Goal: Task Accomplishment & Management: Use online tool/utility

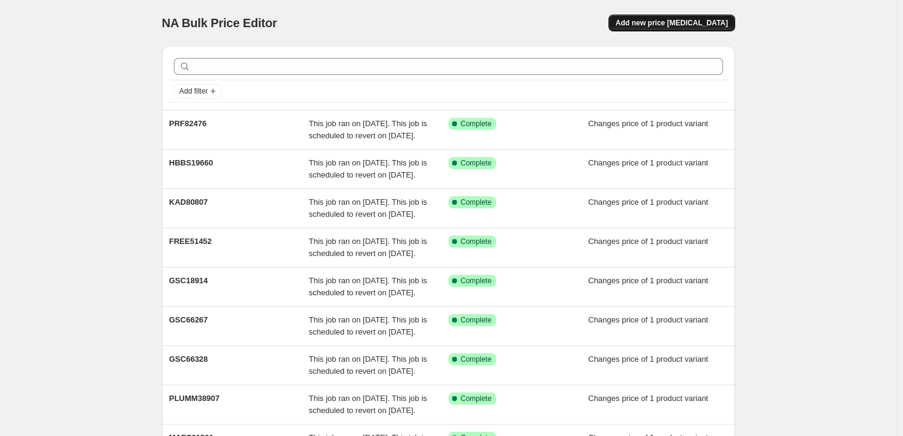
click at [673, 20] on span "Add new price [MEDICAL_DATA]" at bounding box center [672, 23] width 112 height 10
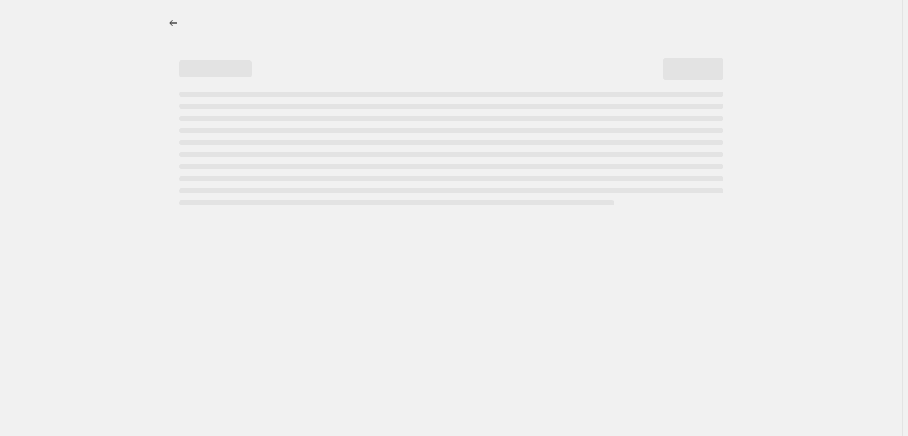
select select "percentage"
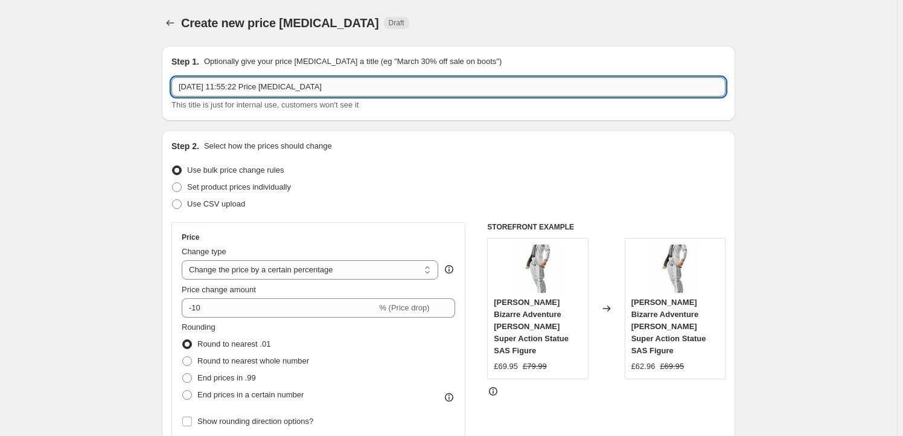
click at [389, 89] on input "[DATE] 11:55:22 Price [MEDICAL_DATA]" at bounding box center [448, 86] width 554 height 19
paste input "OTAT86045"
type input "OTAT86045"
click at [267, 183] on span "Set product prices individually" at bounding box center [239, 186] width 104 height 9
click at [173, 183] on input "Set product prices individually" at bounding box center [172, 182] width 1 height 1
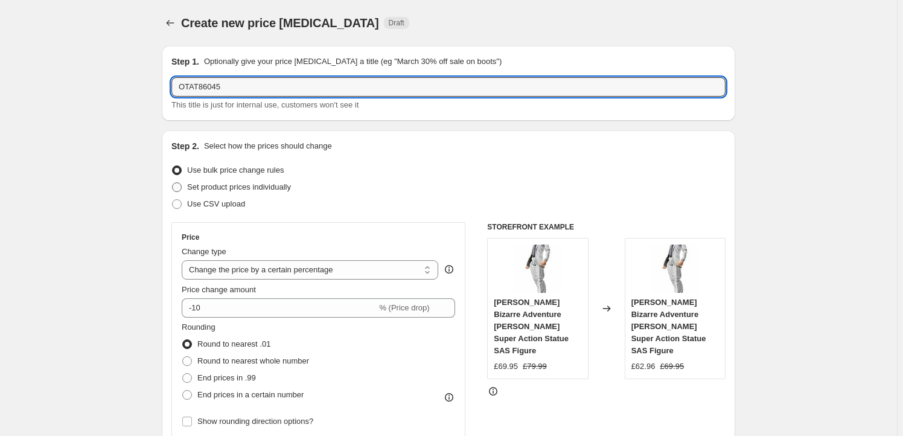
radio input "true"
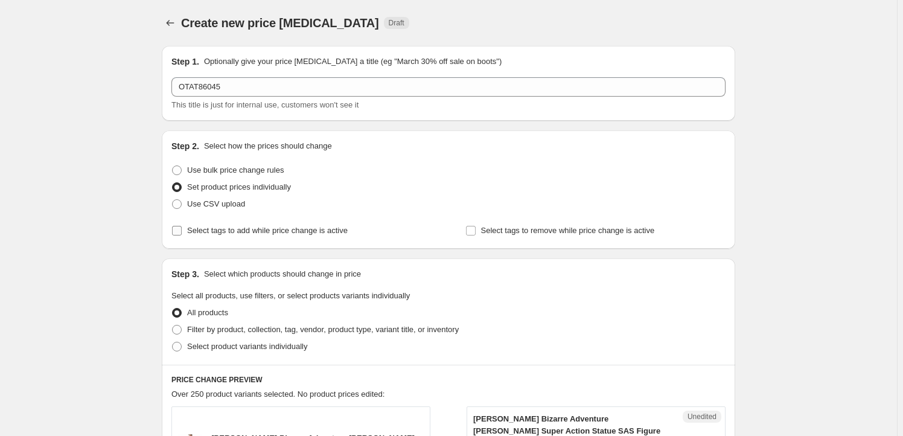
click at [232, 235] on span "Select tags to add while price change is active" at bounding box center [267, 230] width 161 height 9
click at [182, 235] on input "Select tags to add while price change is active" at bounding box center [177, 231] width 10 height 10
checkbox input "true"
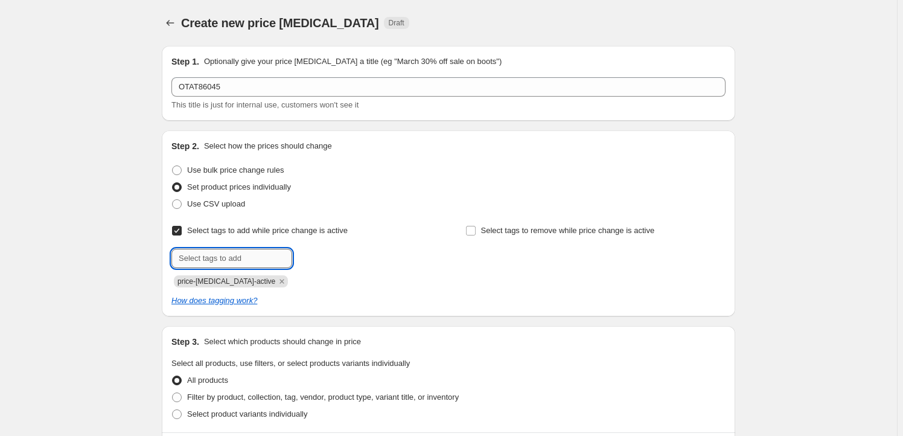
click at [226, 254] on input "text" at bounding box center [231, 258] width 121 height 19
type input "Milestone"
click at [308, 269] on div "Submit Milestone Add Milestone price-[MEDICAL_DATA]-active" at bounding box center [301, 268] width 260 height 39
click at [329, 256] on span "Milestone" at bounding box center [335, 257] width 33 height 8
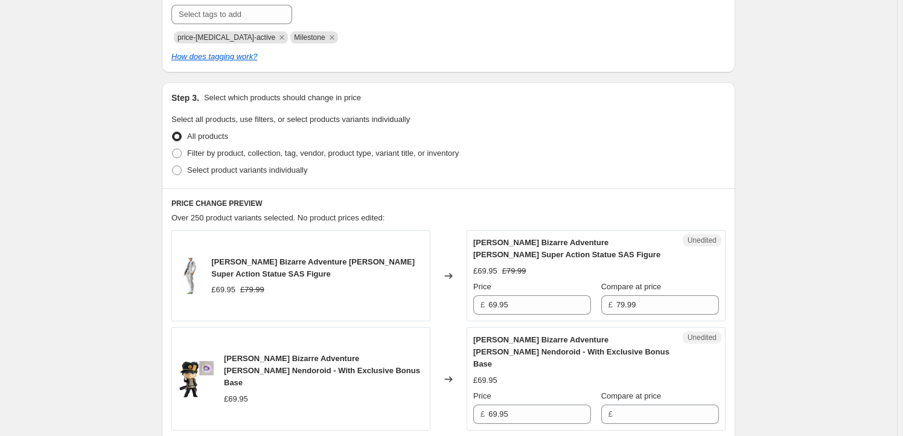
scroll to position [256, 0]
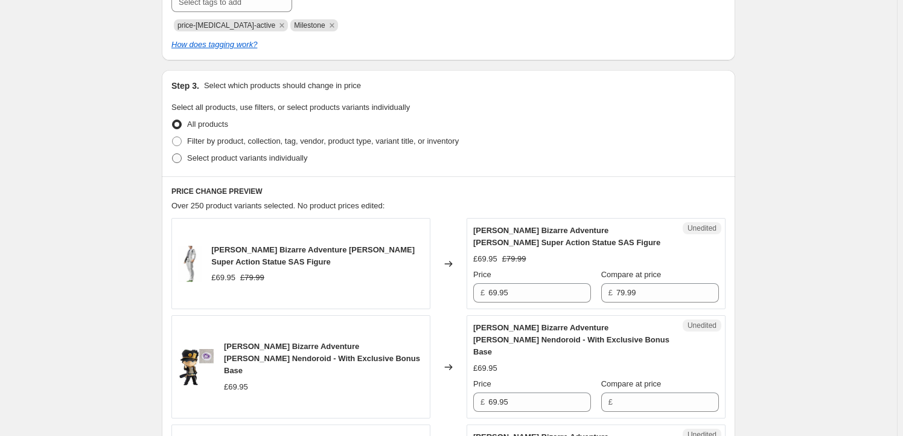
click at [228, 158] on span "Select product variants individually" at bounding box center [247, 157] width 120 height 9
click at [173, 154] on input "Select product variants individually" at bounding box center [172, 153] width 1 height 1
radio input "true"
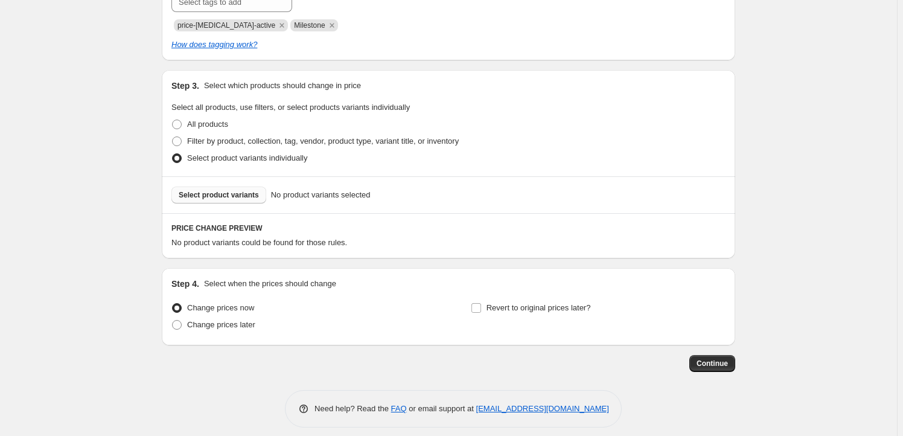
click at [212, 196] on span "Select product variants" at bounding box center [219, 195] width 80 height 10
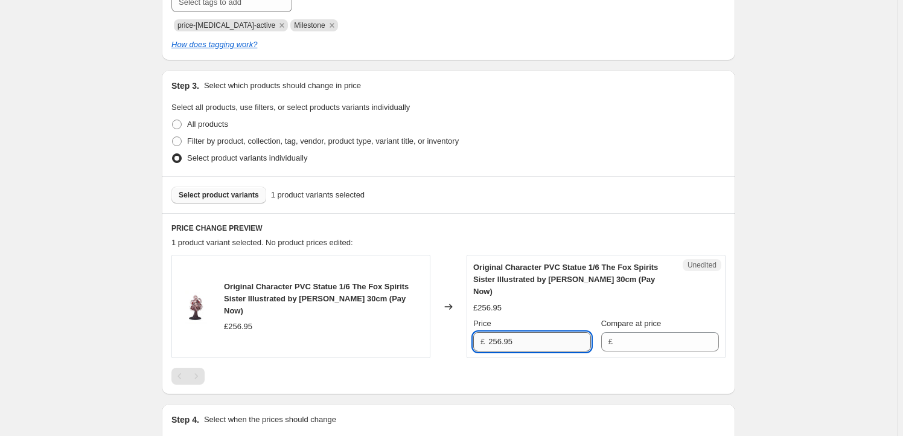
click at [518, 332] on input "256.95" at bounding box center [539, 341] width 103 height 19
type input "256.95"
click at [641, 332] on input "Compare at price" at bounding box center [667, 341] width 103 height 19
paste input "256.95"
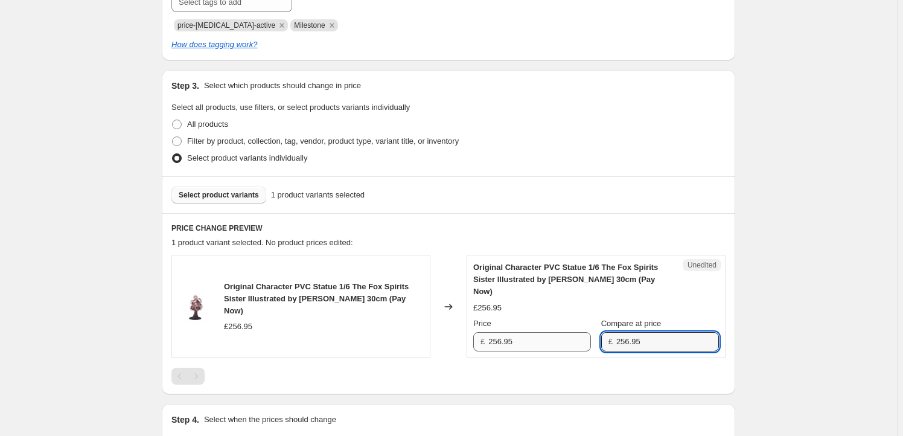
type input "256.95"
click at [505, 334] on input "256.95" at bounding box center [539, 341] width 103 height 19
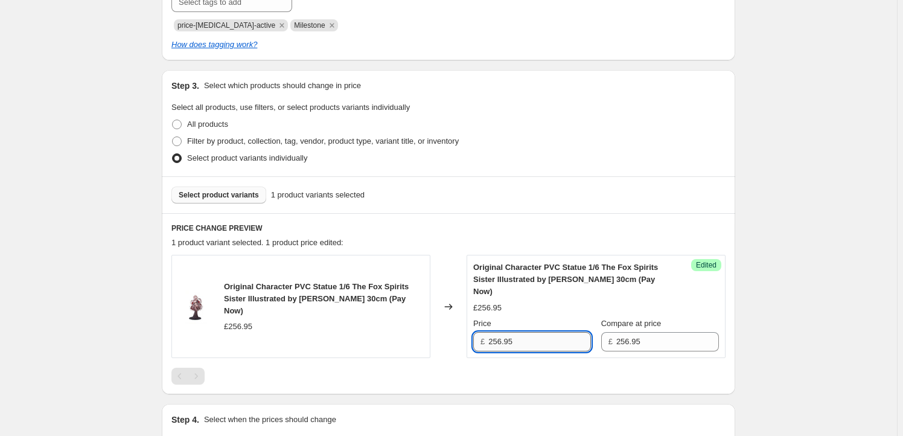
drag, startPoint x: 503, startPoint y: 331, endPoint x: 497, endPoint y: 331, distance: 6.6
click at [497, 332] on input "256.95" at bounding box center [539, 341] width 103 height 19
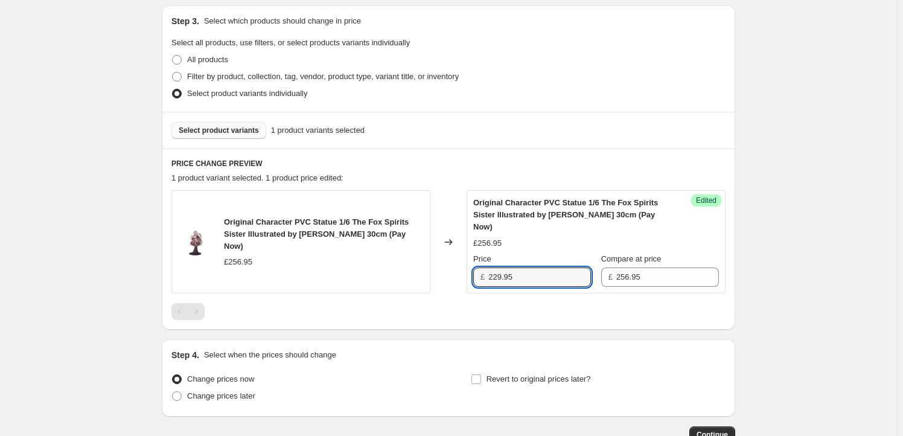
scroll to position [388, 0]
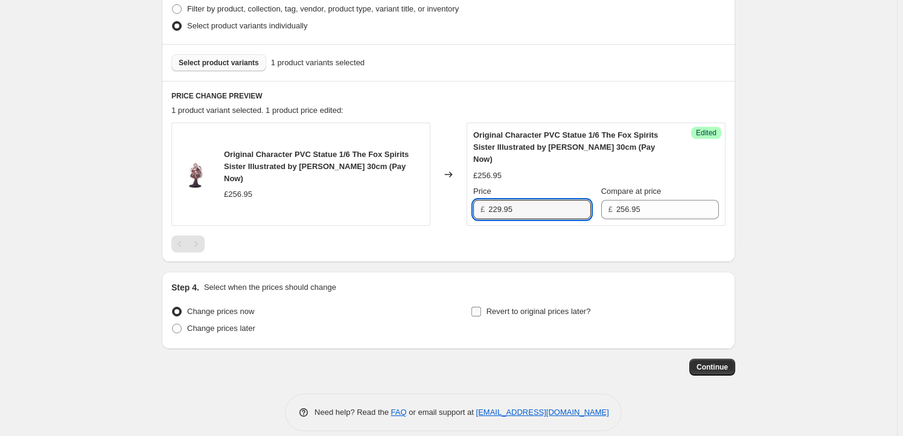
type input "229.95"
click at [507, 303] on label "Revert to original prices later?" at bounding box center [531, 311] width 120 height 17
click at [481, 307] on input "Revert to original prices later?" at bounding box center [476, 312] width 10 height 10
checkbox input "true"
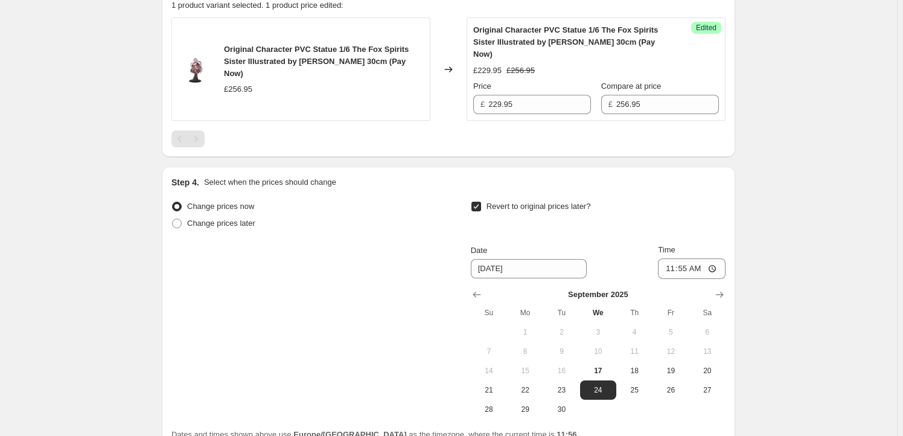
scroll to position [498, 0]
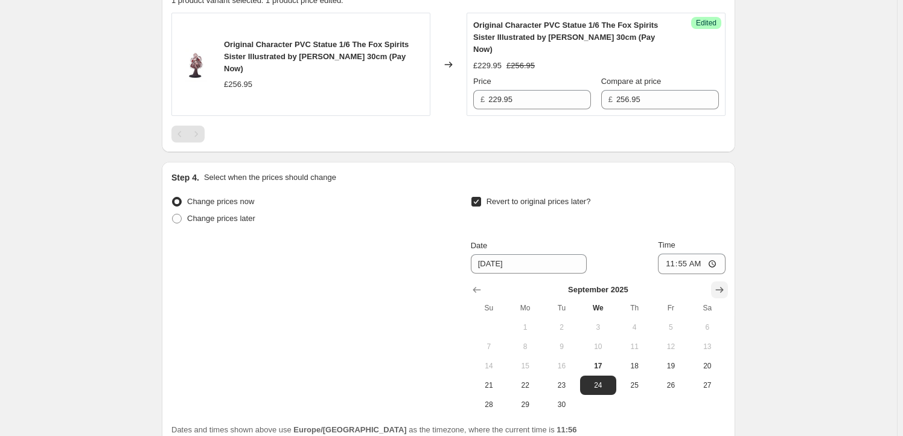
click at [721, 284] on icon "Show next month, October 2025" at bounding box center [719, 290] width 12 height 12
click at [725, 284] on icon "Show next month, November 2025" at bounding box center [719, 290] width 12 height 12
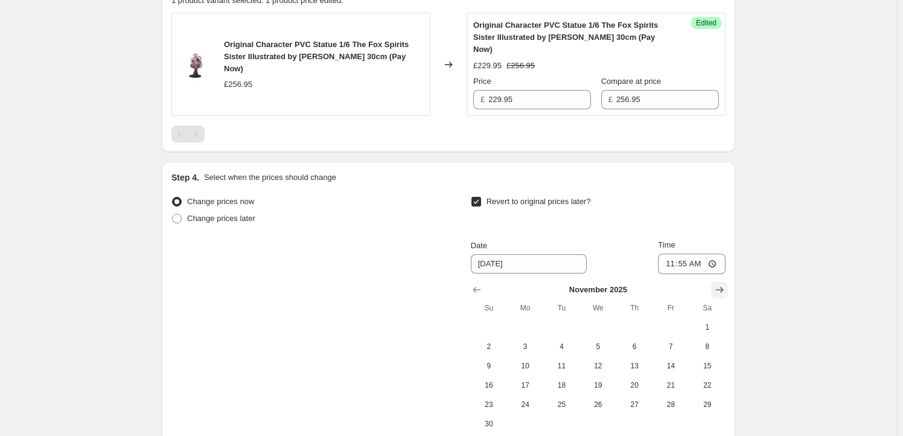
click at [725, 284] on icon "Show next month, December 2025" at bounding box center [719, 290] width 12 height 12
click at [725, 284] on icon "Show next month, January 2026" at bounding box center [719, 290] width 12 height 12
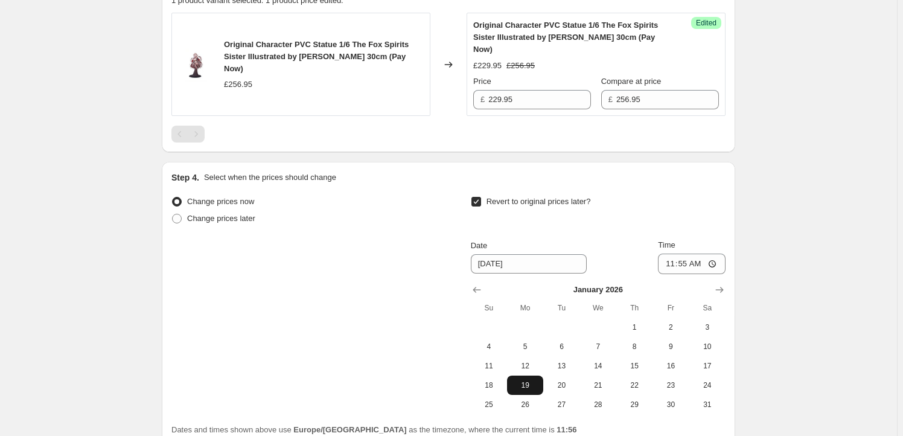
click at [532, 380] on span "19" at bounding box center [525, 385] width 27 height 10
type input "[DATE]"
click at [687, 253] on input "11:55" at bounding box center [692, 263] width 68 height 21
type input "23:59"
click at [805, 256] on div "Create new price [MEDICAL_DATA]. This page is ready Create new price [MEDICAL_D…" at bounding box center [448, 23] width 897 height 1043
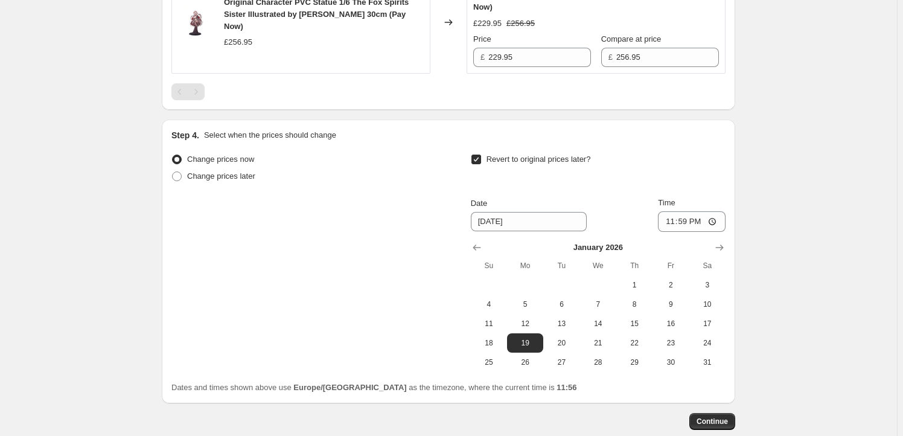
scroll to position [594, 0]
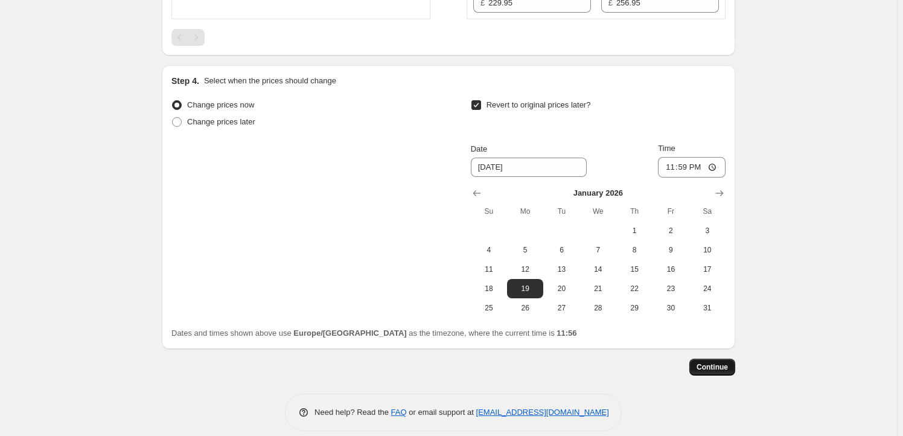
click at [718, 362] on span "Continue" at bounding box center [711, 367] width 31 height 10
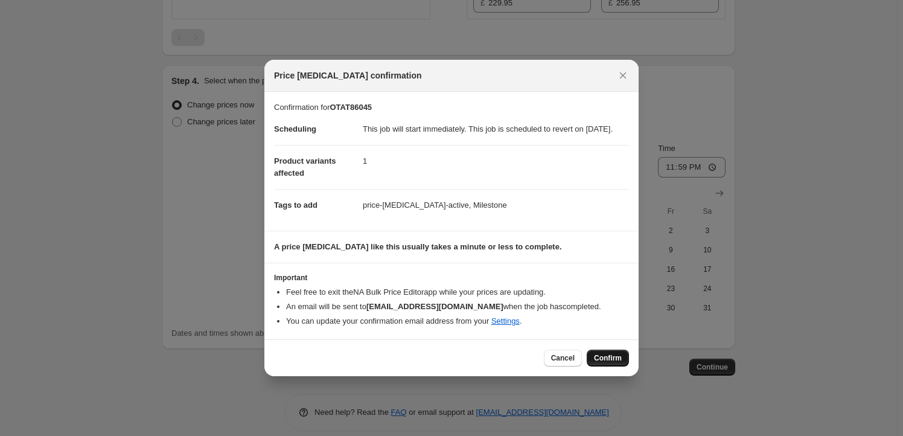
click at [613, 363] on span "Confirm" at bounding box center [608, 358] width 28 height 10
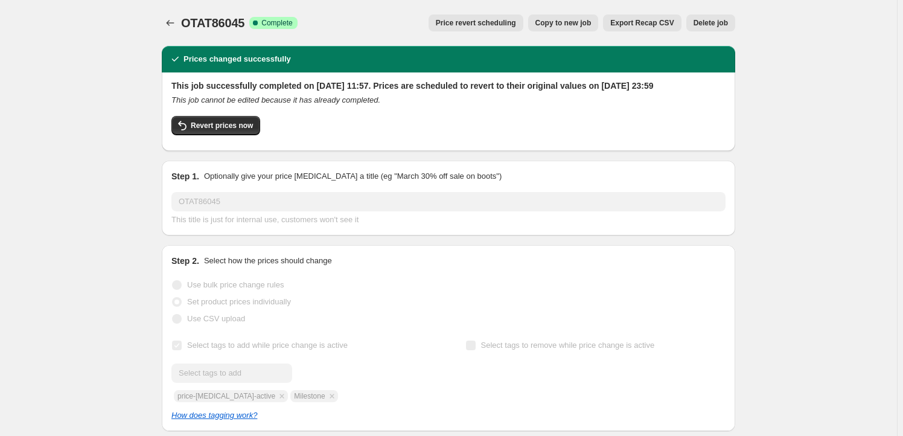
click at [589, 22] on span "Copy to new job" at bounding box center [563, 23] width 56 height 10
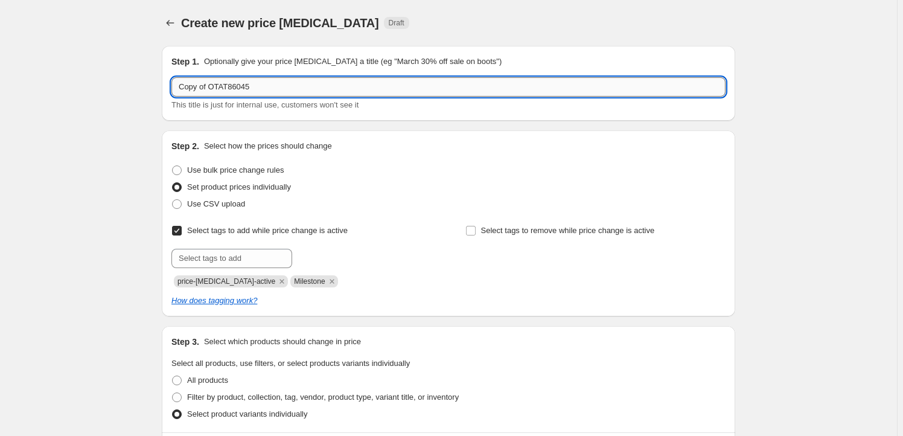
click at [259, 86] on input "Copy of OTAT86045" at bounding box center [448, 86] width 554 height 19
paste input "QSIX94286"
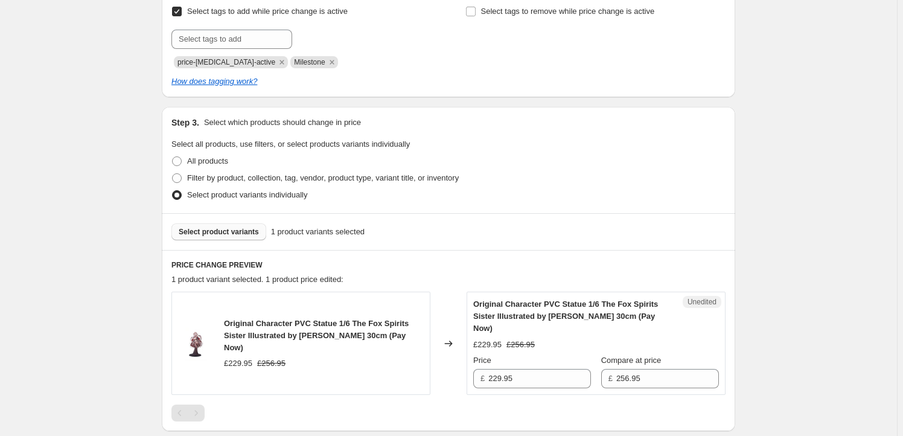
type input "QSIX94286"
click at [226, 227] on span "Select product variants" at bounding box center [219, 232] width 80 height 10
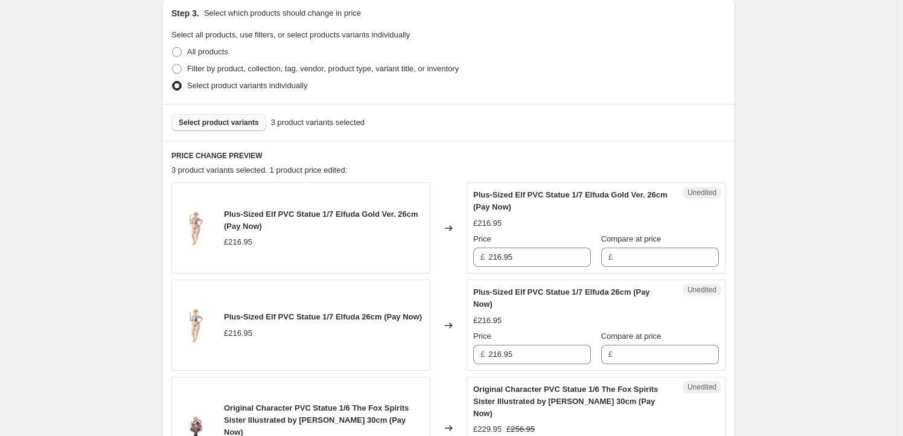
scroll to position [365, 0]
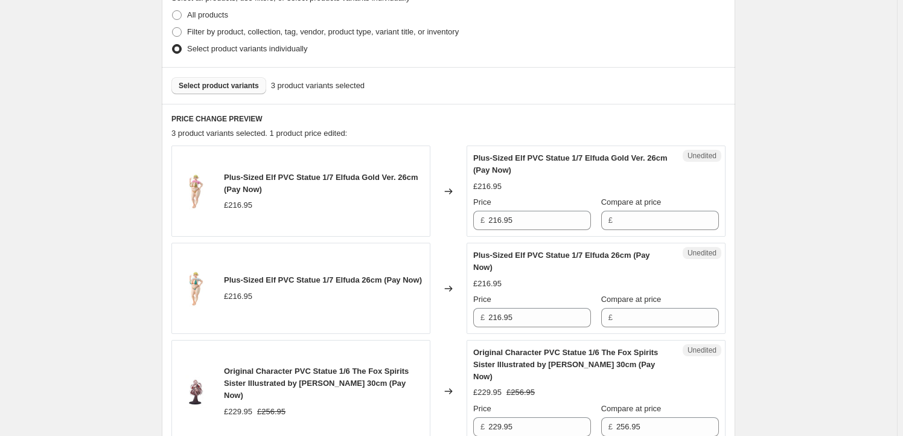
click at [234, 370] on span "Original Character PVC Statue 1/6 The Fox Spirits Sister Illustrated by [PERSON…" at bounding box center [316, 382] width 185 height 33
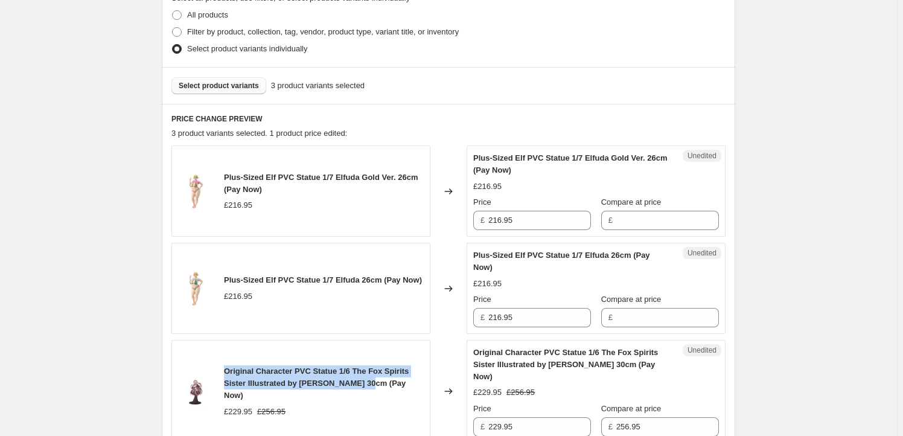
drag, startPoint x: 234, startPoint y: 370, endPoint x: 352, endPoint y: 383, distance: 119.6
click at [352, 383] on span "Original Character PVC Statue 1/6 The Fox Spirits Sister Illustrated by [PERSON…" at bounding box center [316, 382] width 185 height 33
copy span "Original Character PVC Statue 1/6 The Fox Spirits Sister Illustrated by [PERSON…"
click at [203, 83] on span "Select product variants" at bounding box center [219, 86] width 80 height 10
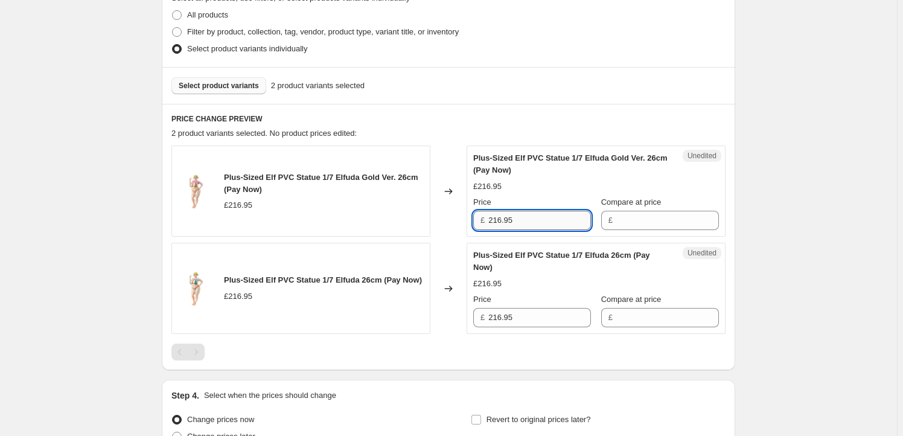
click at [543, 215] on input "216.95" at bounding box center [539, 220] width 103 height 19
type input "216.95"
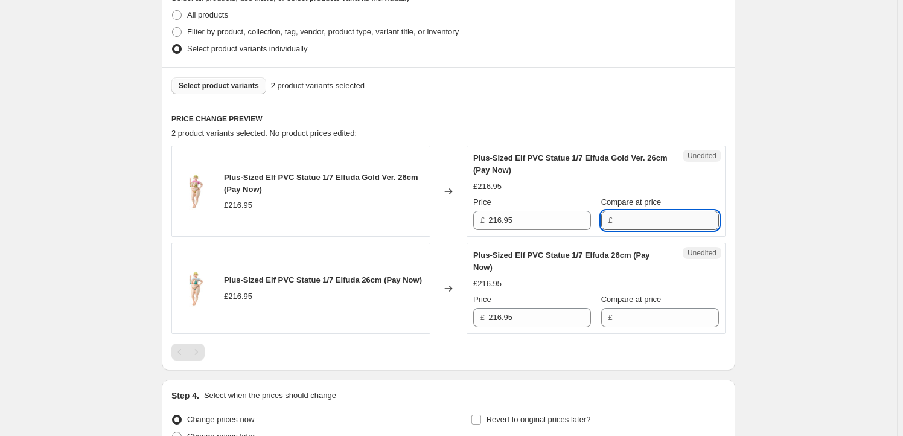
click at [624, 218] on input "Compare at price" at bounding box center [667, 220] width 103 height 19
paste input "216.95"
type input "216.95"
click at [539, 306] on div "Price £ 216.95" at bounding box center [532, 310] width 118 height 34
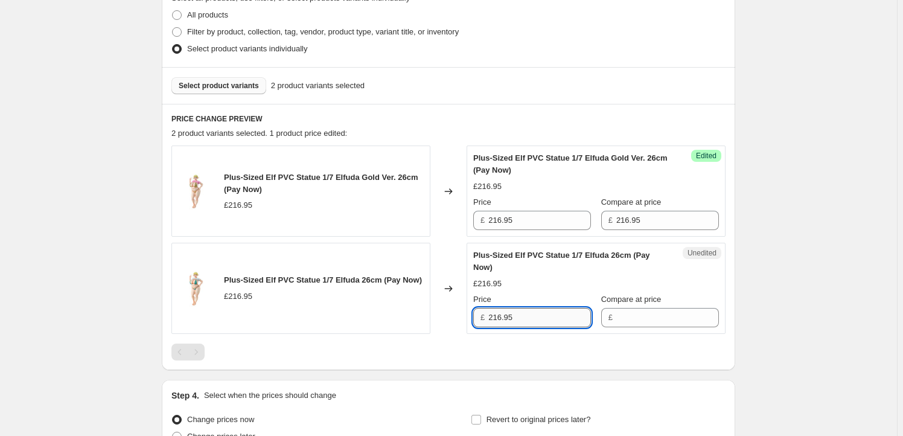
click at [539, 322] on input "216.95" at bounding box center [539, 317] width 103 height 19
type input "216.95"
click at [629, 314] on input "Compare at price" at bounding box center [667, 317] width 103 height 19
paste input "216.95"
type input "216.95"
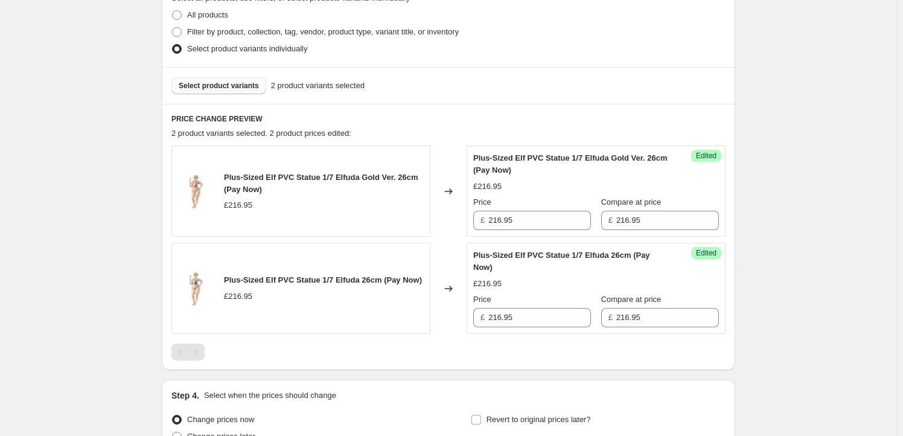
click at [759, 261] on div "Create new price [MEDICAL_DATA]. This page is ready Create new price [MEDICAL_D…" at bounding box center [448, 96] width 897 height 922
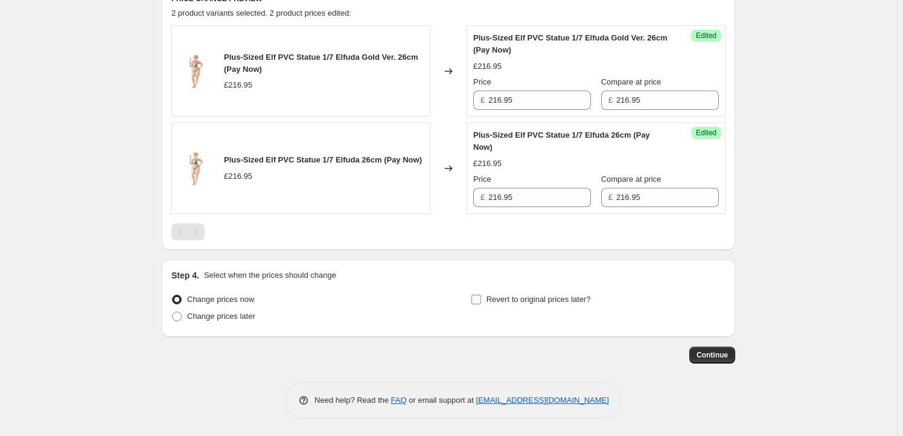
click at [500, 295] on span "Revert to original prices later?" at bounding box center [538, 298] width 104 height 9
click at [481, 295] on input "Revert to original prices later?" at bounding box center [476, 299] width 10 height 10
checkbox input "true"
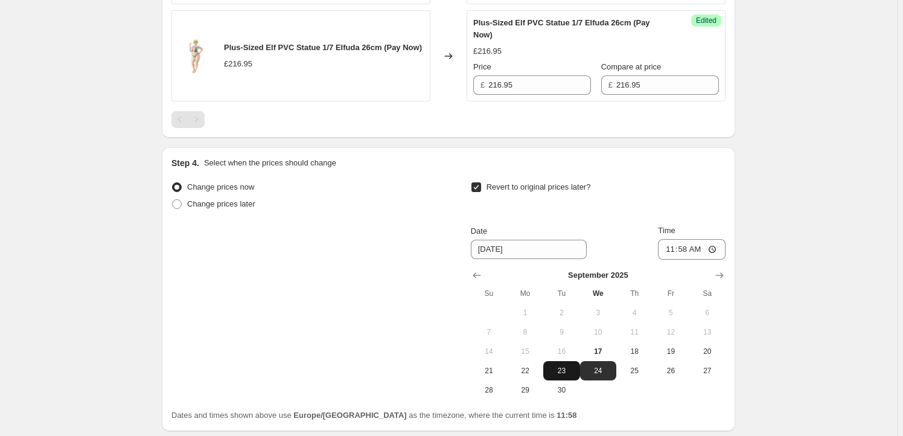
scroll to position [692, 0]
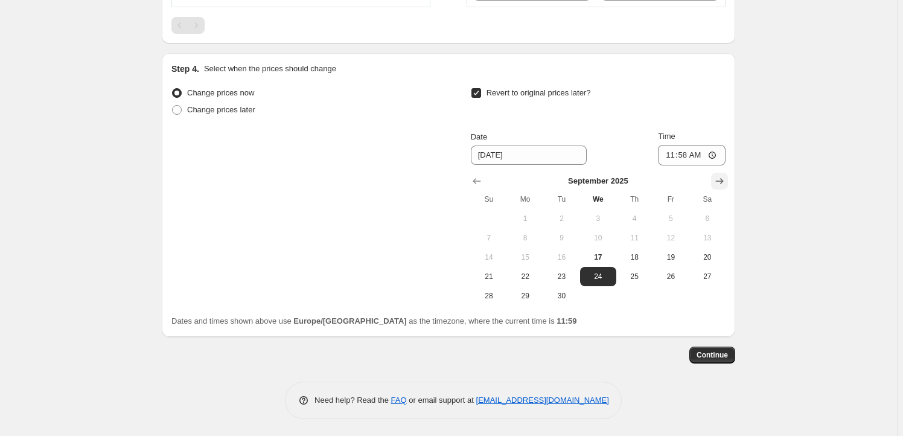
click at [723, 180] on icon "Show next month, October 2025" at bounding box center [720, 181] width 8 height 6
click at [723, 180] on icon "Show next month, November 2025" at bounding box center [720, 181] width 8 height 6
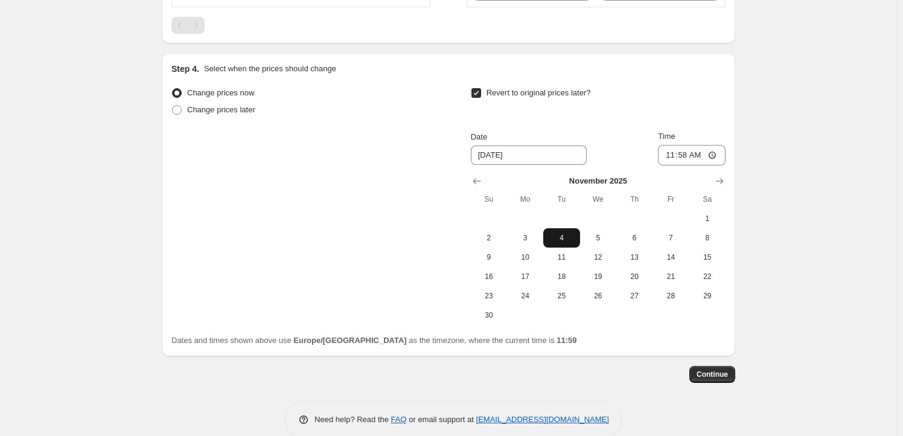
click at [563, 234] on span "4" at bounding box center [561, 238] width 27 height 10
type input "[DATE]"
click at [686, 156] on input "11:58" at bounding box center [692, 155] width 68 height 21
type input "23:59"
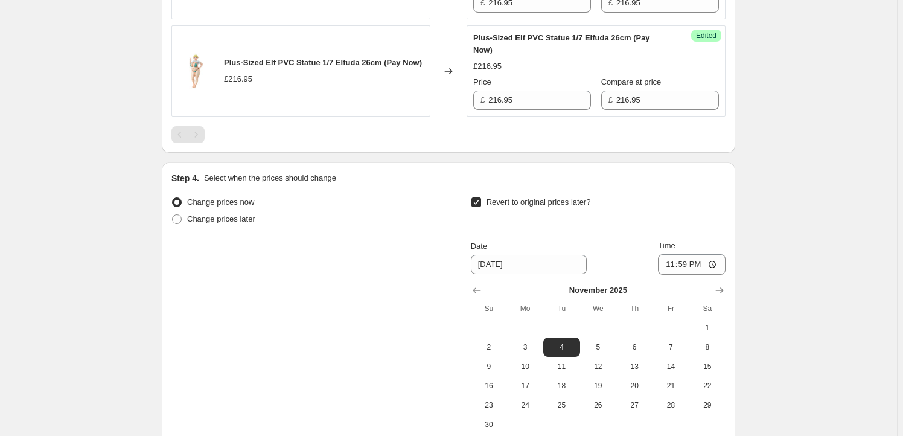
scroll to position [472, 0]
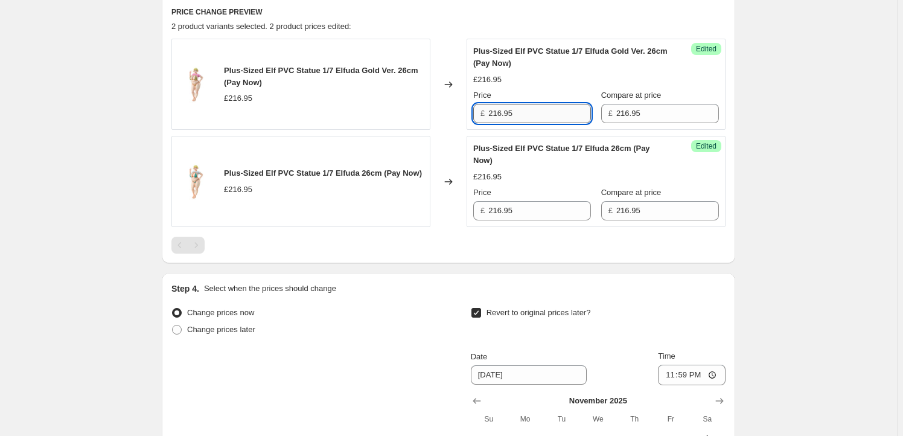
click at [540, 115] on input "216.95" at bounding box center [539, 113] width 103 height 19
click at [497, 110] on input "216.95" at bounding box center [539, 113] width 103 height 19
click at [513, 115] on input "209.95" at bounding box center [539, 113] width 103 height 19
type input "209.95"
click at [533, 209] on input "216.95" at bounding box center [539, 210] width 103 height 19
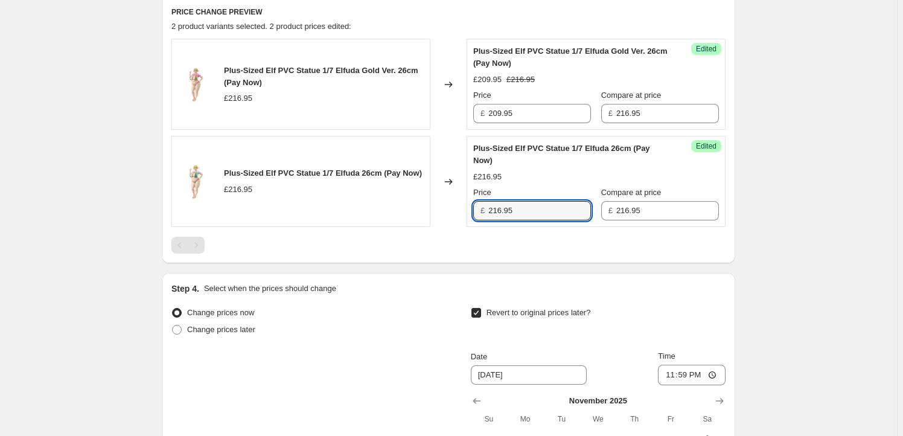
paste input "09"
type input "209.95"
click at [560, 183] on div "Plus-Sized Elf PVC Statue 1/7 Elfuda 26cm (Pay Now) £216.95 Price £ 209.95 Comp…" at bounding box center [596, 181] width 246 height 78
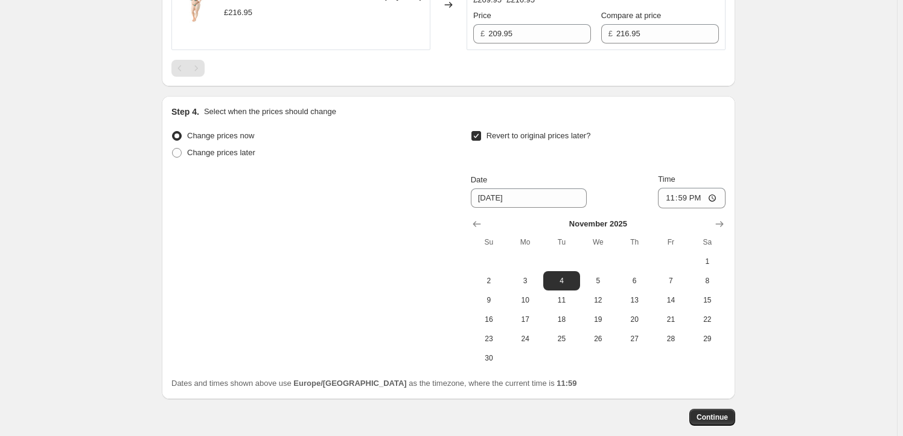
scroll to position [655, 0]
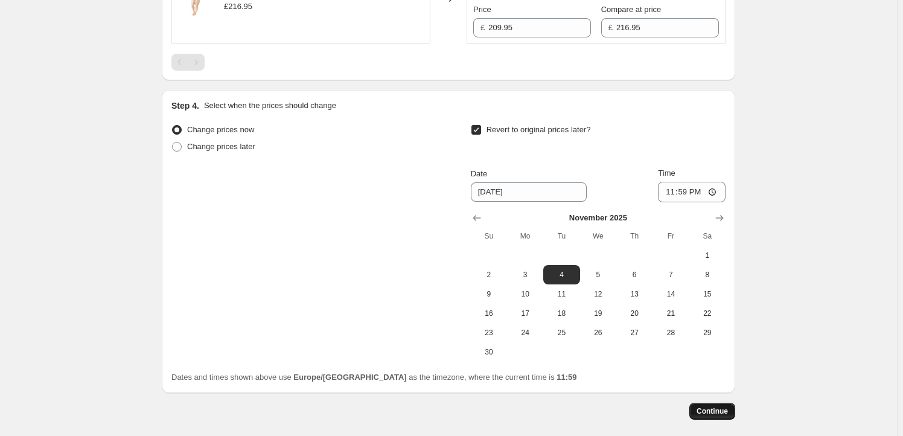
click at [720, 407] on span "Continue" at bounding box center [711, 411] width 31 height 10
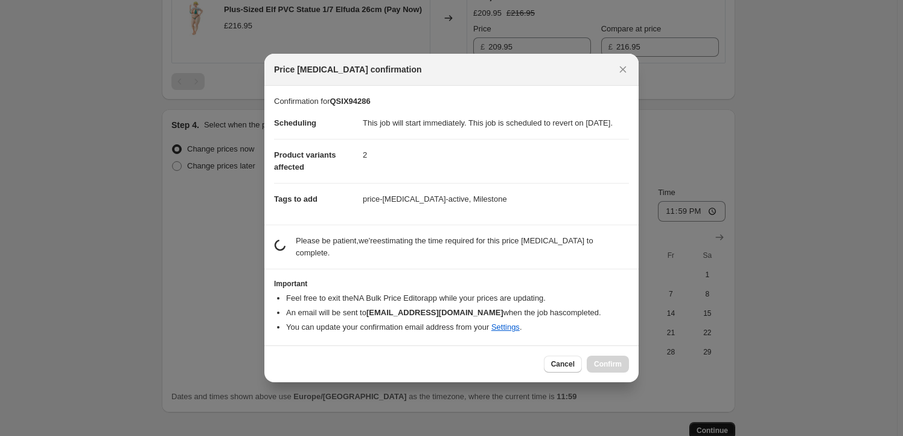
scroll to position [0, 0]
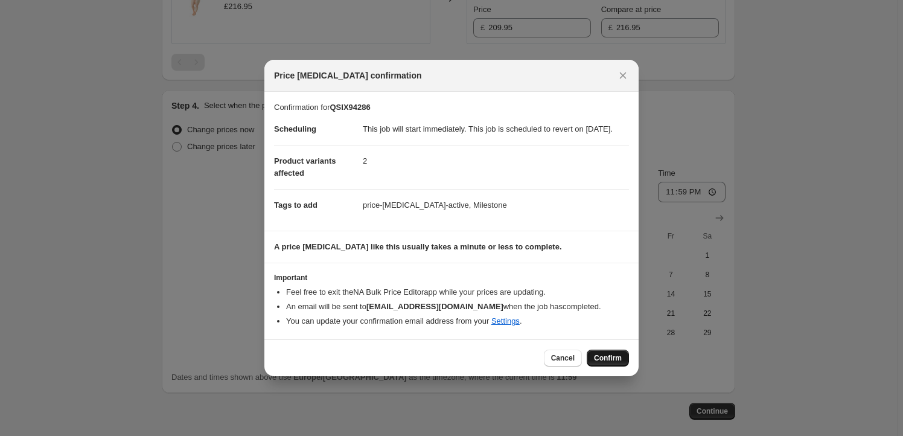
click at [616, 363] on span "Confirm" at bounding box center [608, 358] width 28 height 10
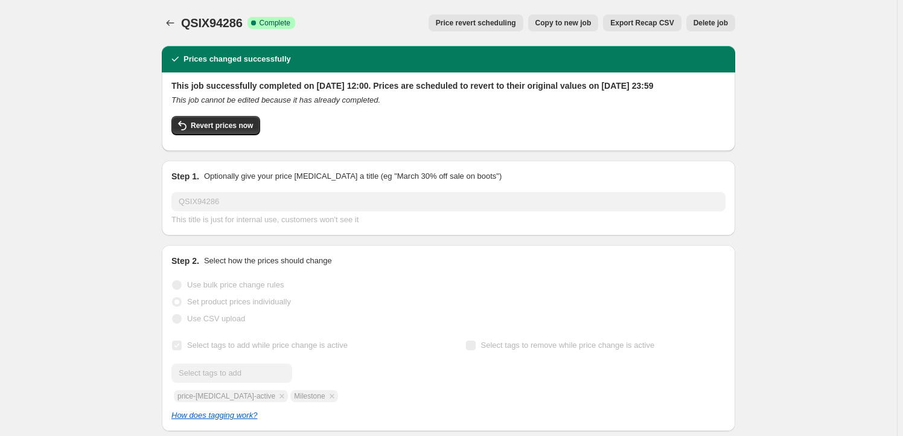
click at [558, 25] on span "Copy to new job" at bounding box center [563, 23] width 56 height 10
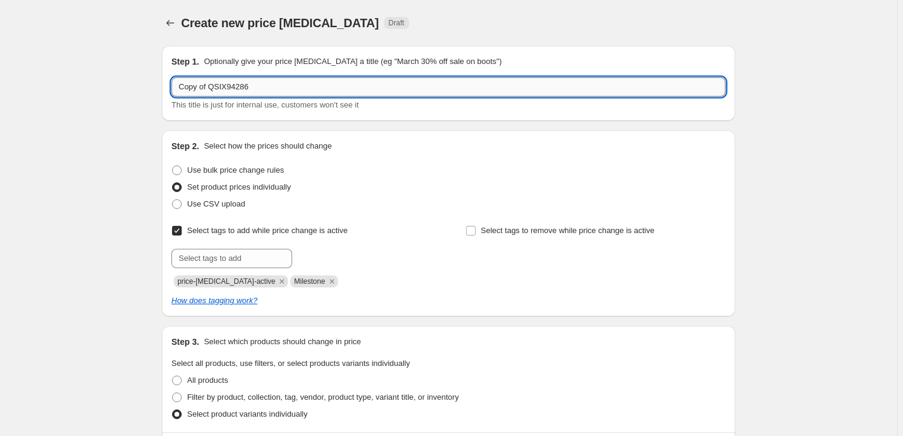
click at [256, 90] on input "Copy of QSIX94286" at bounding box center [448, 86] width 554 height 19
paste input "OTAT8604"
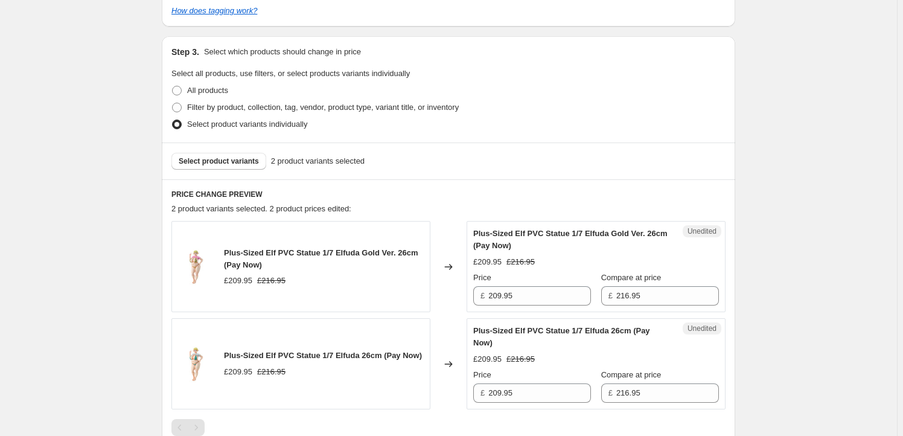
scroll to position [293, 0]
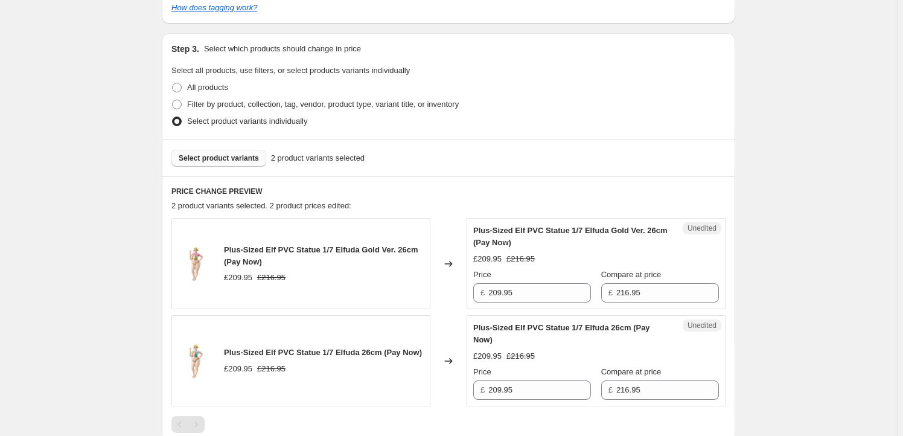
type input "OTAT86046"
click at [249, 162] on button "Select product variants" at bounding box center [218, 158] width 95 height 17
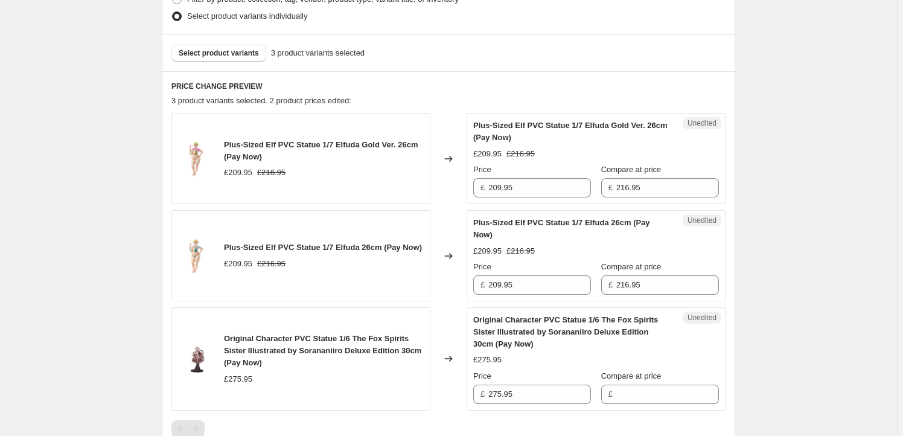
scroll to position [402, 0]
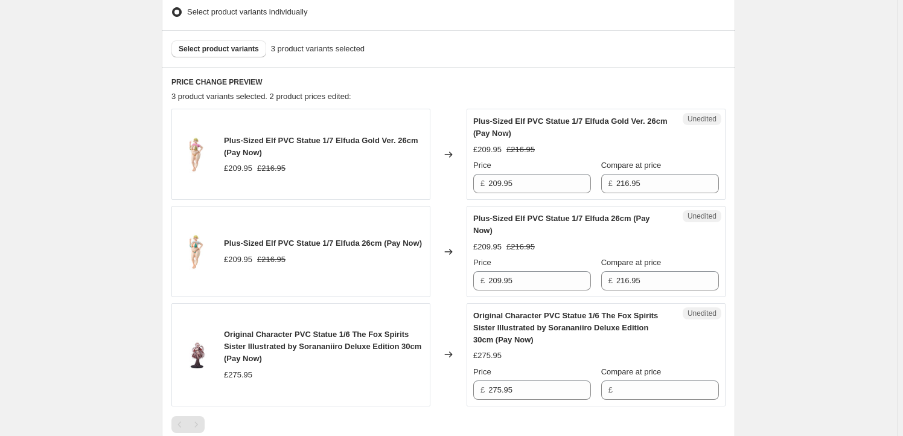
click at [235, 141] on span "Plus-Sized Elf PVC Statue 1/7 Elfuda Gold Ver. 26cm (Pay Now)" at bounding box center [321, 146] width 194 height 21
drag, startPoint x: 235, startPoint y: 141, endPoint x: 347, endPoint y: 135, distance: 112.4
click at [347, 136] on span "Plus-Sized Elf PVC Statue 1/7 Elfuda Gold Ver. 26cm (Pay Now)" at bounding box center [321, 146] width 194 height 21
copy span "Plus-Sized Elf PVC Statue 1/7 Elfuda"
click at [258, 44] on button "Select product variants" at bounding box center [218, 48] width 95 height 17
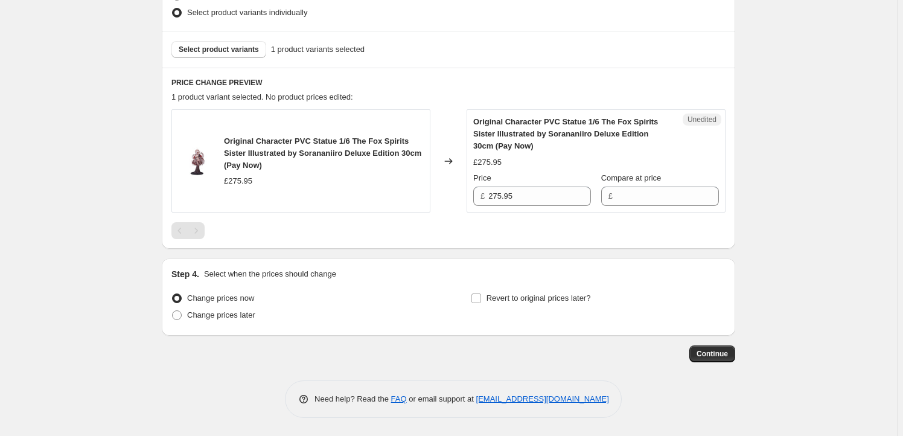
scroll to position [400, 0]
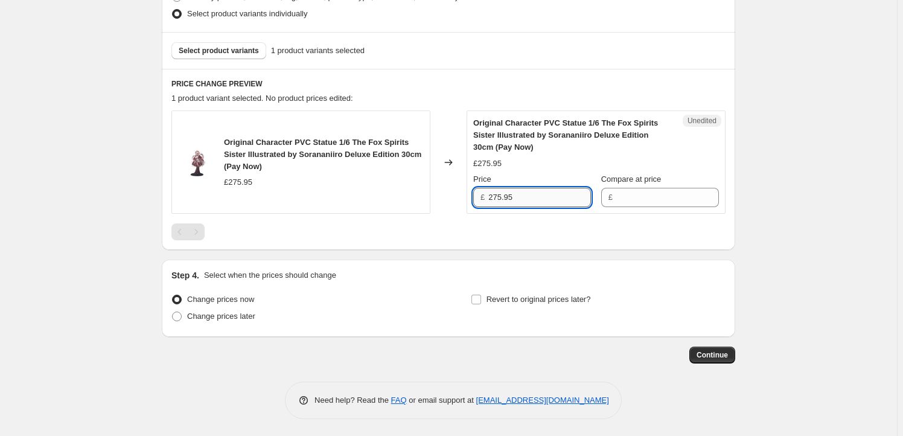
click at [535, 203] on input "275.95" at bounding box center [539, 197] width 103 height 19
type input "275.95"
click at [641, 199] on input "Compare at price" at bounding box center [667, 197] width 103 height 19
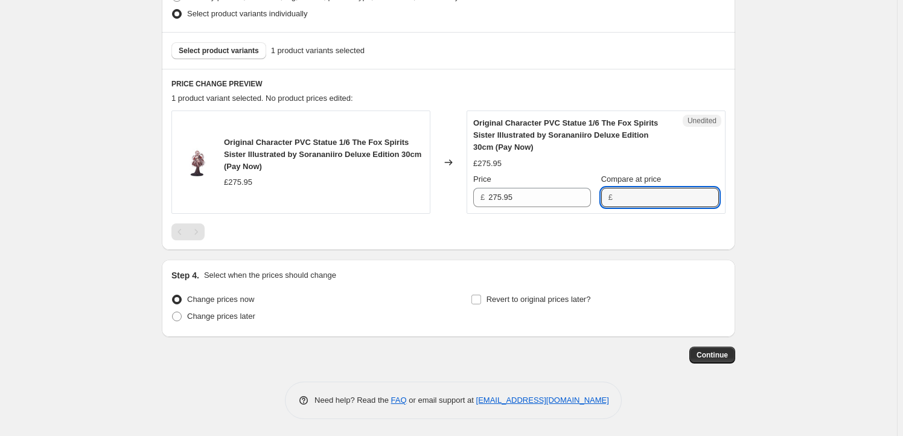
paste input "275.95"
type input "275.95"
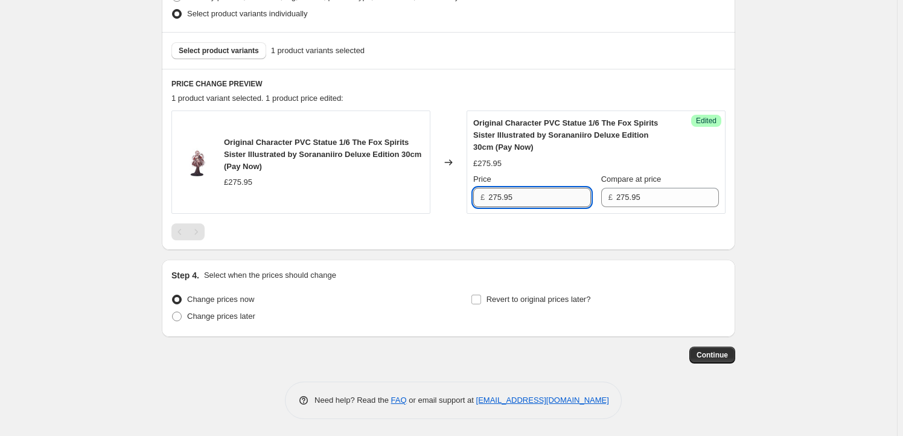
drag, startPoint x: 503, startPoint y: 191, endPoint x: 496, endPoint y: 194, distance: 7.3
click at [496, 194] on input "275.95" at bounding box center [539, 197] width 103 height 19
type input "244.95"
click at [488, 298] on label "Revert to original prices later?" at bounding box center [531, 299] width 120 height 17
click at [481, 298] on input "Revert to original prices later?" at bounding box center [476, 299] width 10 height 10
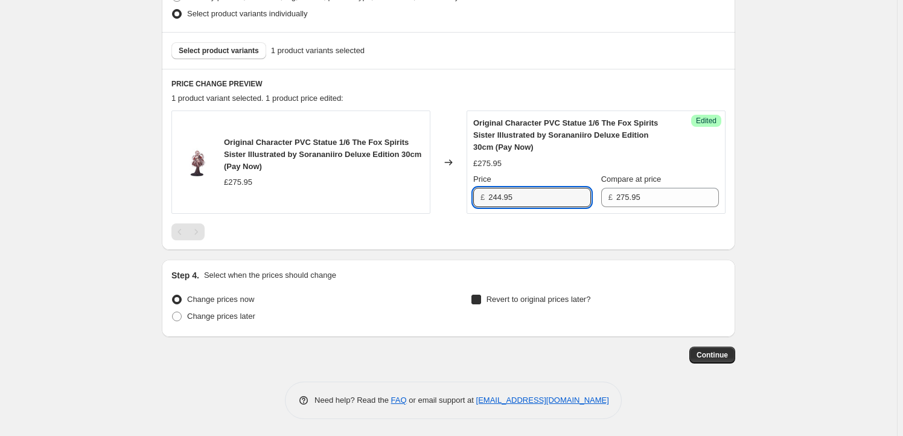
checkbox input "true"
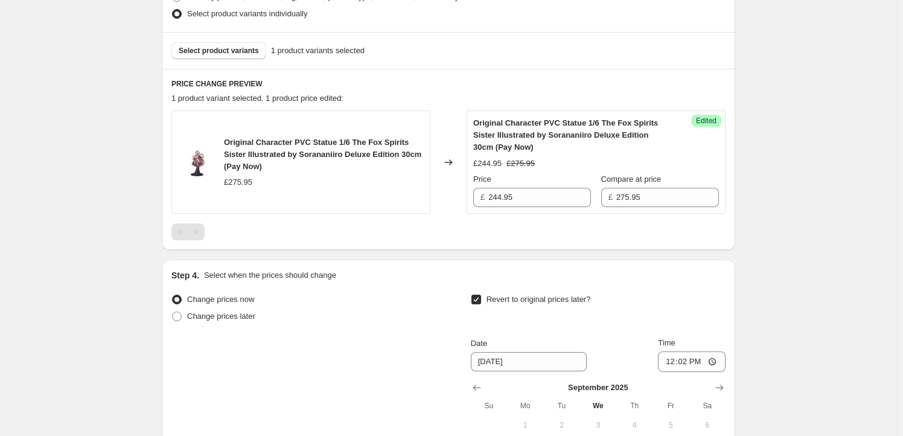
scroll to position [606, 0]
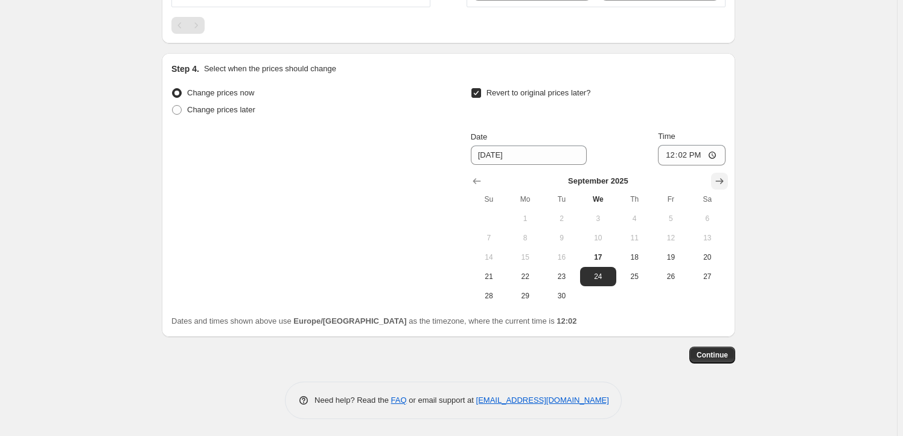
click at [725, 181] on icon "Show next month, October 2025" at bounding box center [719, 181] width 12 height 12
click at [724, 181] on icon "Show next month, November 2025" at bounding box center [720, 181] width 8 height 6
click at [725, 182] on icon "Show next month, November 2025" at bounding box center [719, 181] width 12 height 12
click at [725, 181] on icon "Show next month, January 2026" at bounding box center [719, 181] width 12 height 12
click at [556, 274] on span "20" at bounding box center [561, 277] width 27 height 10
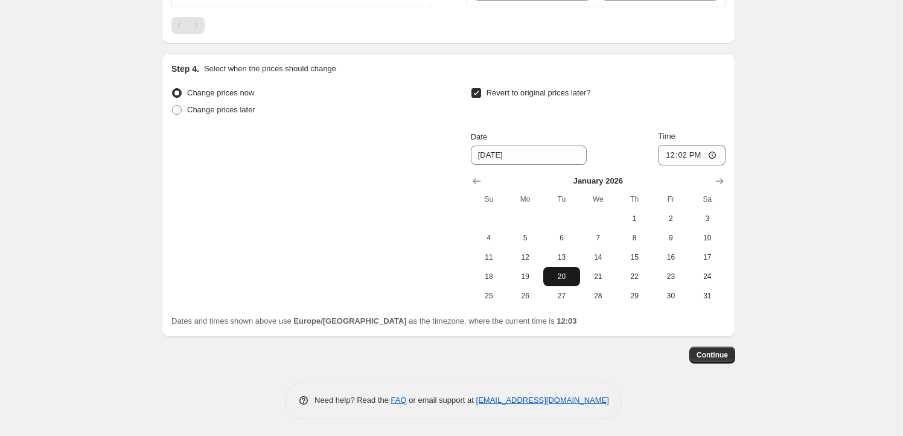
type input "[DATE]"
click at [687, 157] on input "12:02" at bounding box center [692, 155] width 68 height 21
type input "23:59"
drag, startPoint x: 783, startPoint y: 221, endPoint x: 782, endPoint y: 189, distance: 32.0
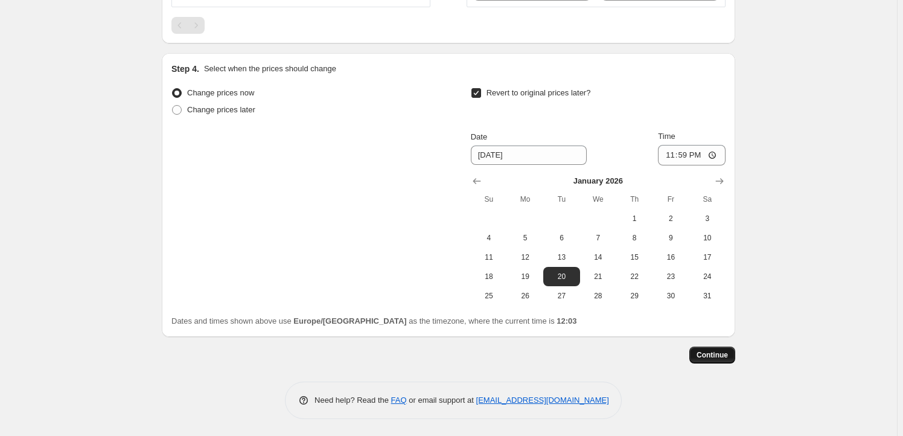
click at [721, 350] on span "Continue" at bounding box center [711, 355] width 31 height 10
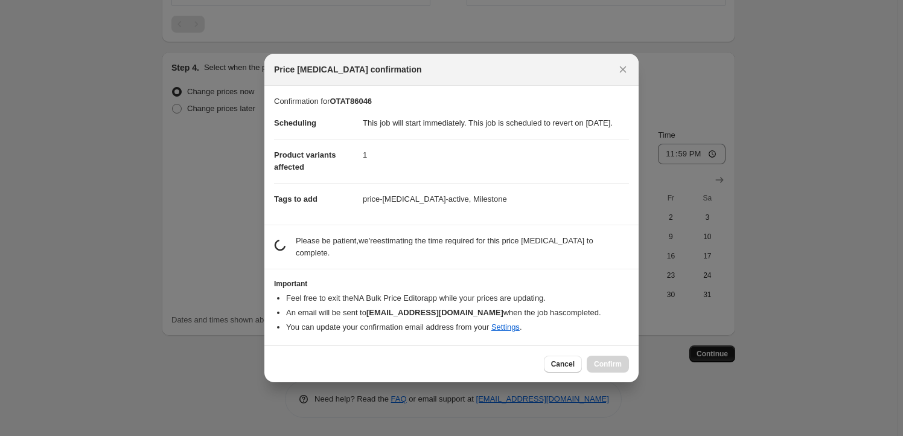
scroll to position [0, 0]
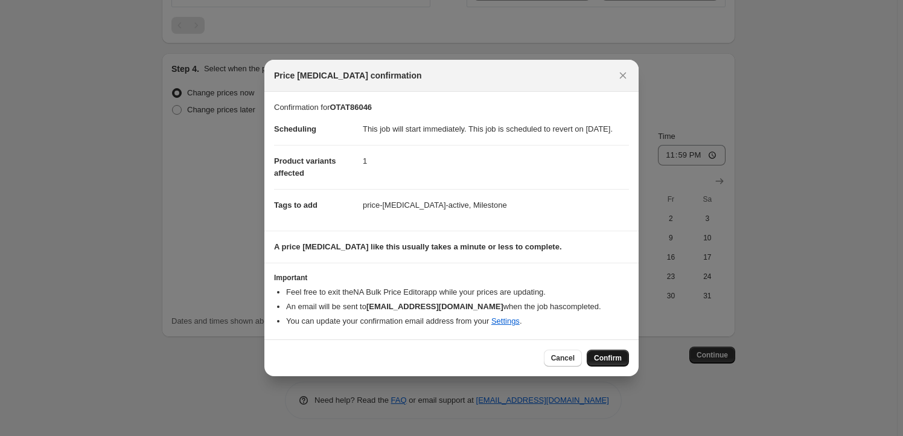
click at [609, 359] on button "Confirm" at bounding box center [608, 357] width 42 height 17
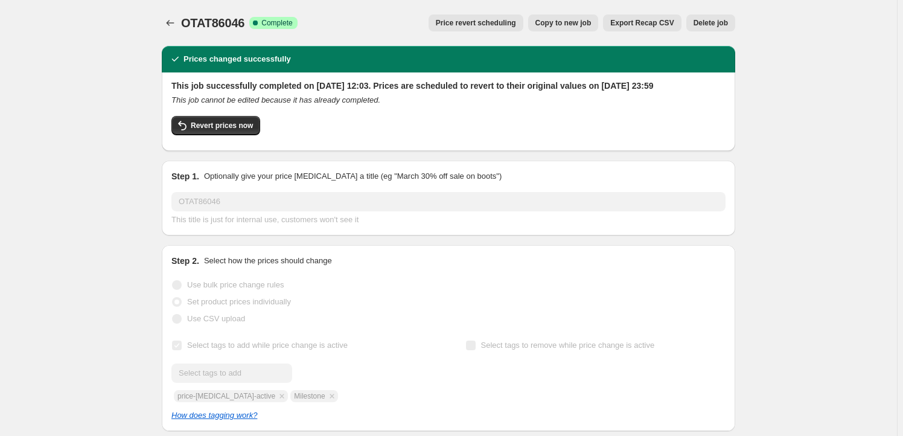
click at [555, 18] on button "Copy to new job" at bounding box center [563, 22] width 71 height 17
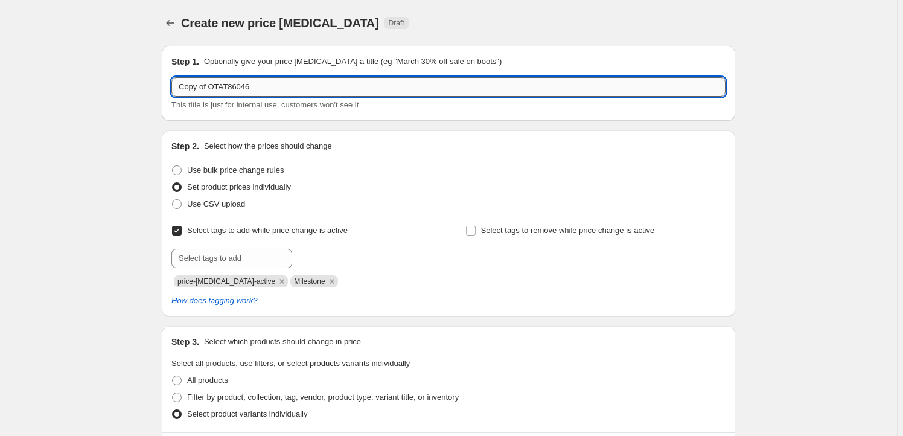
click at [255, 88] on input "Copy of OTAT86046" at bounding box center [448, 86] width 554 height 19
paste input "YBZ17522"
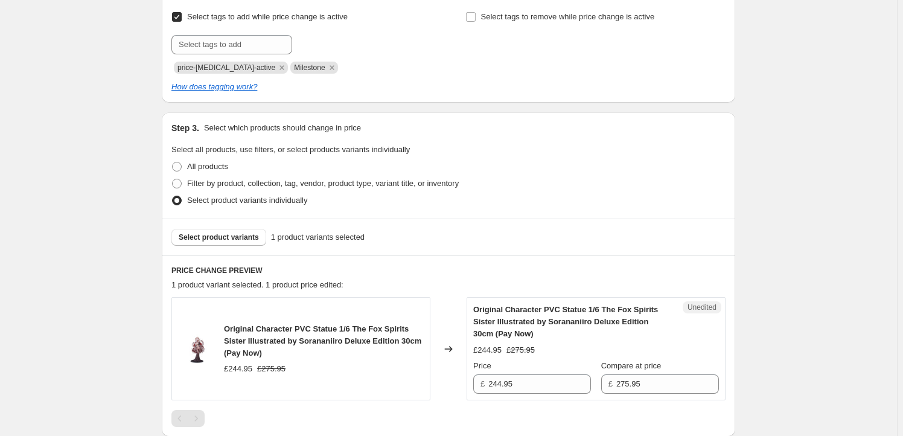
scroll to position [219, 0]
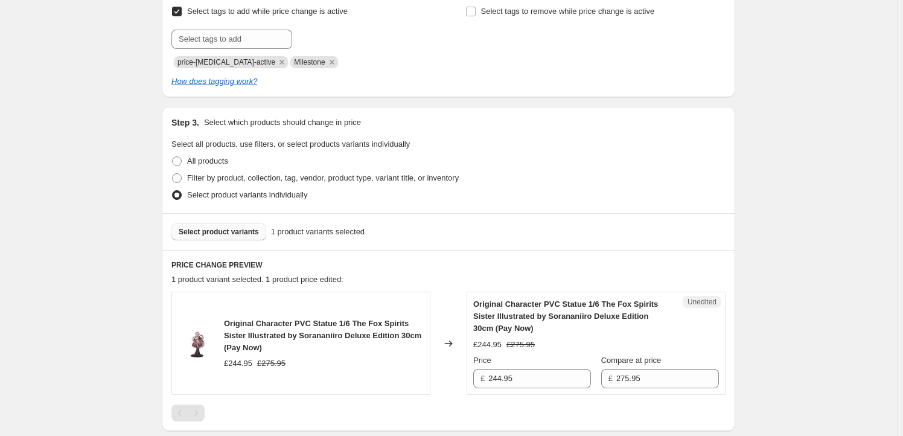
type input "CYBZ17522"
click at [210, 234] on span "Select product variants" at bounding box center [219, 232] width 80 height 10
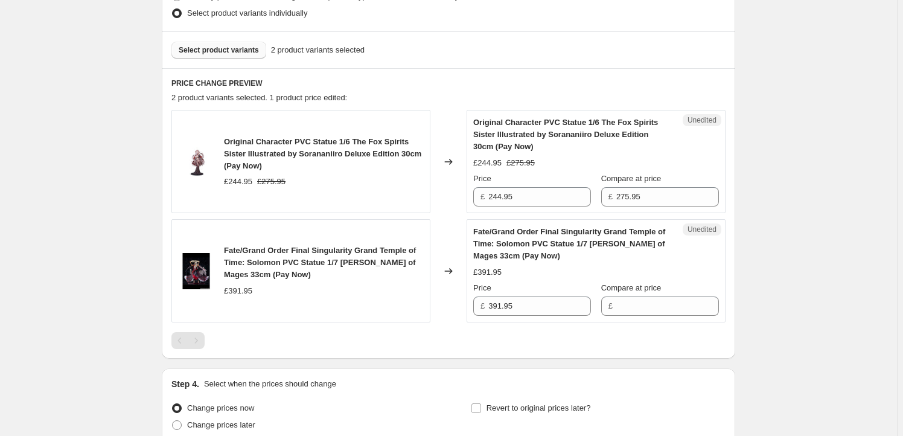
scroll to position [402, 0]
click at [239, 140] on span "Original Character PVC Statue 1/6 The Fox Spirits Sister Illustrated by Soranan…" at bounding box center [322, 152] width 197 height 33
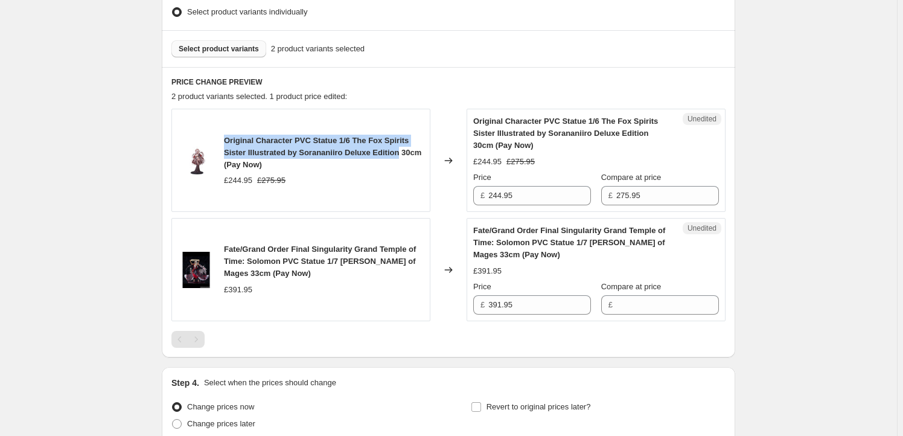
drag, startPoint x: 239, startPoint y: 141, endPoint x: 380, endPoint y: 148, distance: 140.8
click at [380, 148] on span "Original Character PVC Statue 1/6 The Fox Spirits Sister Illustrated by Soranan…" at bounding box center [322, 152] width 197 height 33
copy span "Original Character PVC Statue 1/6 The Fox Spirits Sister Illustrated by Soranan…"
click at [241, 45] on span "Select product variants" at bounding box center [219, 49] width 80 height 10
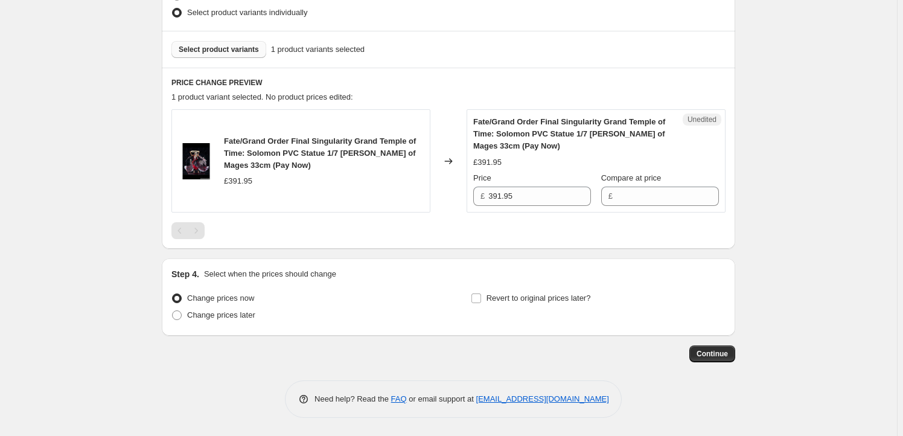
scroll to position [400, 0]
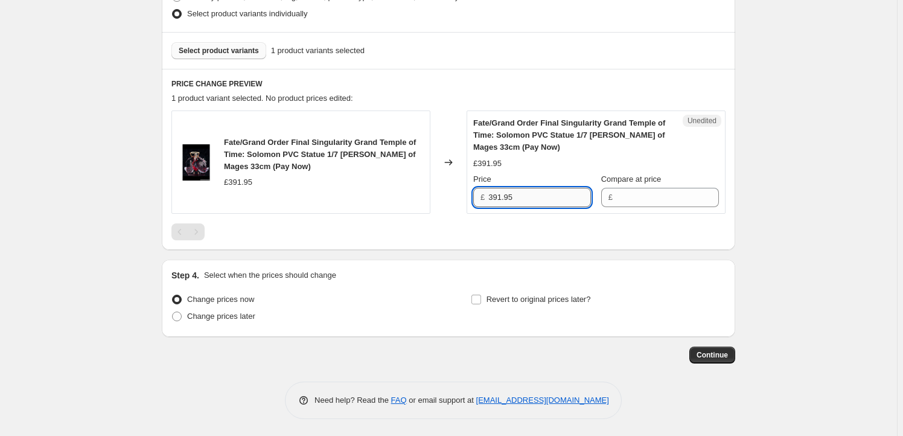
click at [527, 199] on input "391.95" at bounding box center [539, 197] width 103 height 19
type input "391.95"
click at [661, 199] on input "Compare at price" at bounding box center [667, 197] width 103 height 19
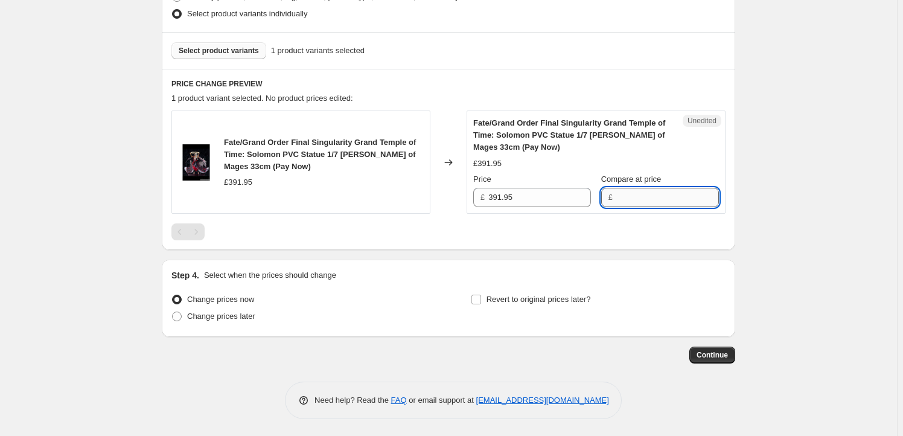
paste input "391.95"
type input "391.95"
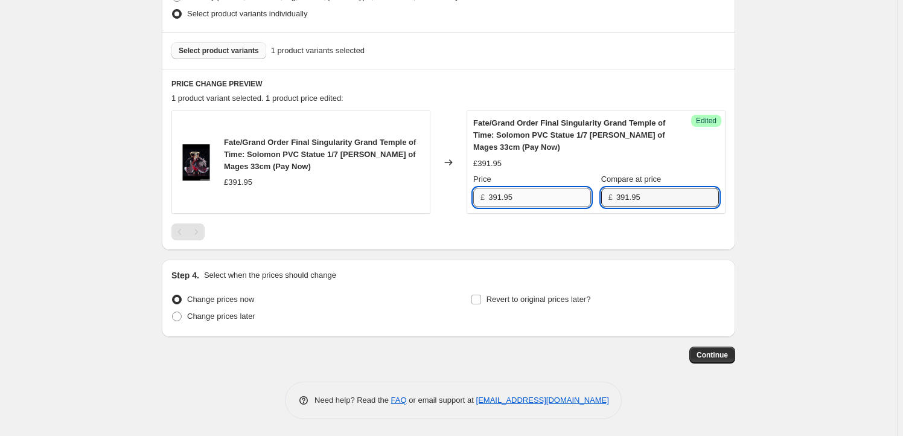
click at [520, 198] on input "391.95" at bounding box center [539, 197] width 103 height 19
drag, startPoint x: 502, startPoint y: 197, endPoint x: 496, endPoint y: 197, distance: 6.1
click at [496, 197] on input "391.95" at bounding box center [539, 197] width 103 height 19
type input "374.95"
click at [535, 294] on span "Revert to original prices later?" at bounding box center [538, 298] width 104 height 9
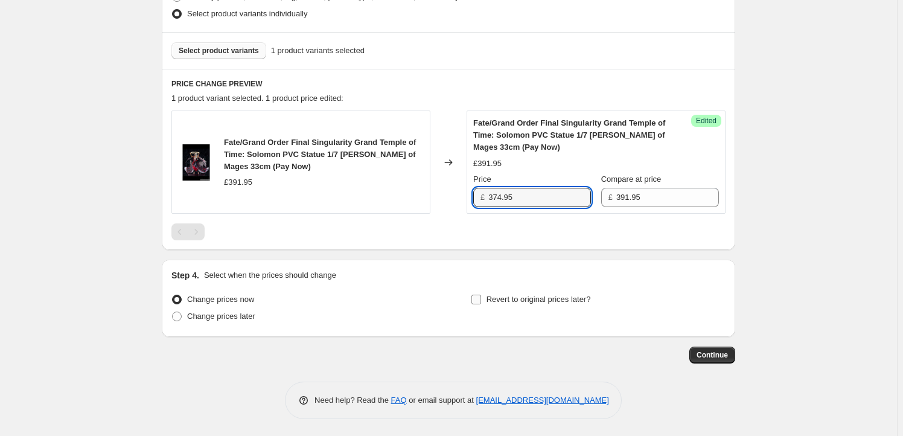
click at [481, 294] on input "Revert to original prices later?" at bounding box center [476, 299] width 10 height 10
checkbox input "true"
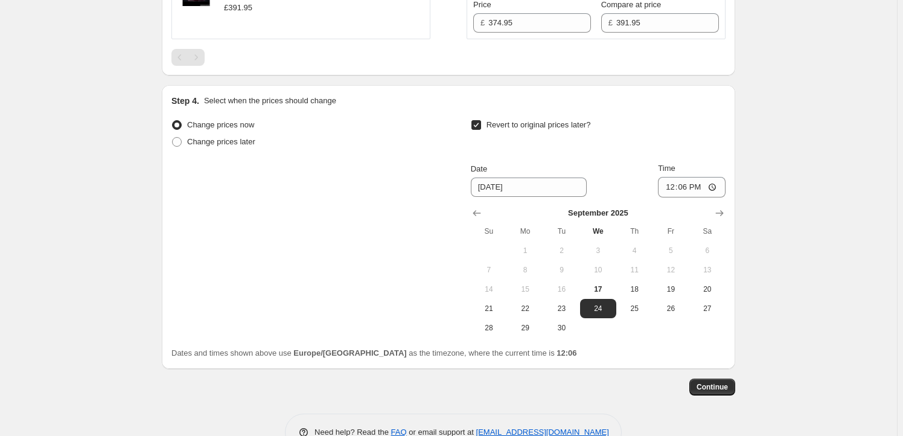
scroll to position [583, 0]
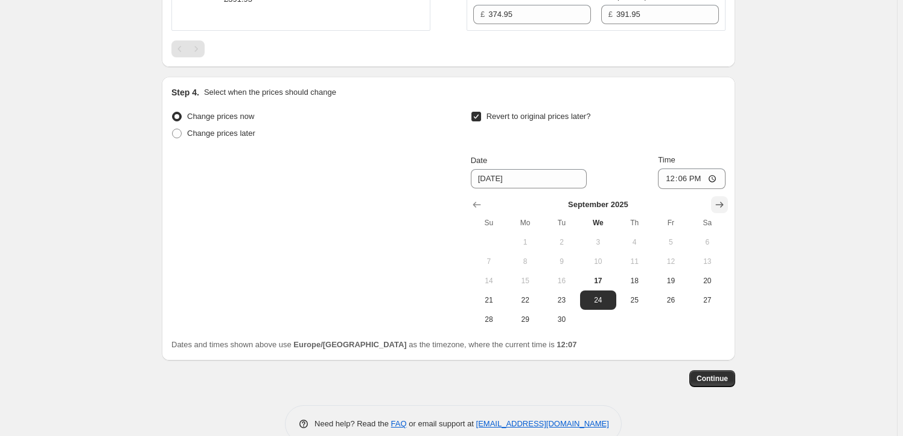
click at [721, 203] on icon "Show next month, October 2025" at bounding box center [719, 205] width 12 height 12
click at [592, 278] on span "15" at bounding box center [598, 281] width 27 height 10
type input "[DATE]"
click at [691, 176] on input "12:06" at bounding box center [692, 178] width 68 height 21
type input "23:59"
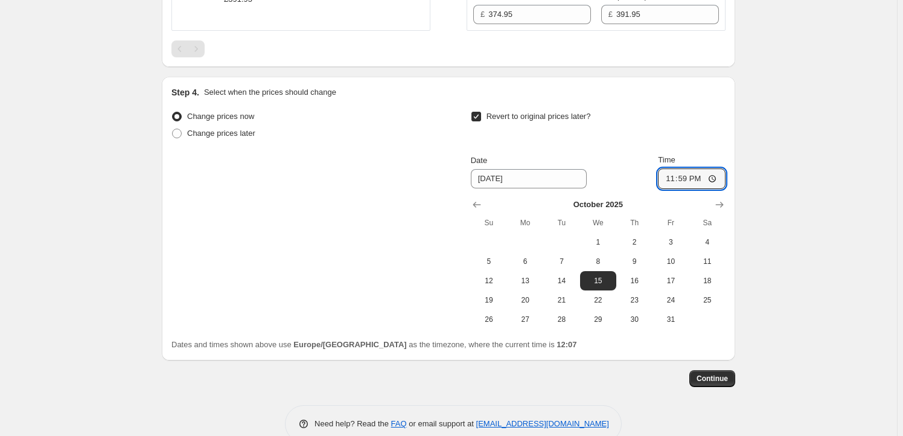
click at [703, 376] on span "Continue" at bounding box center [711, 379] width 31 height 10
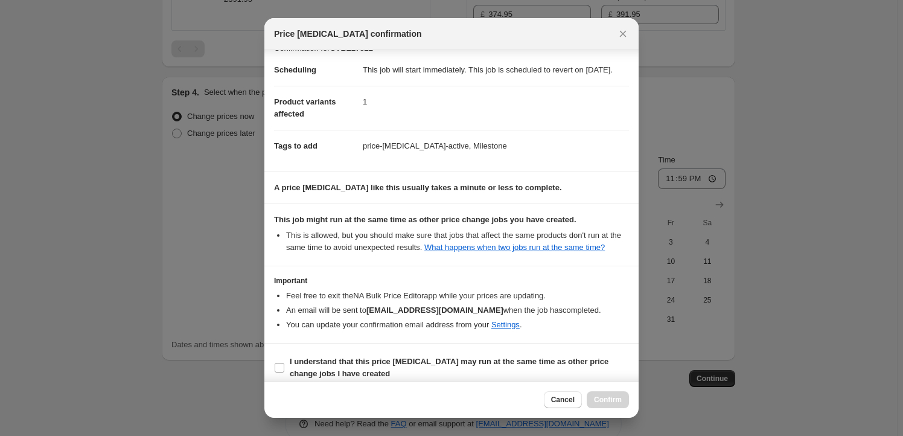
scroll to position [39, 0]
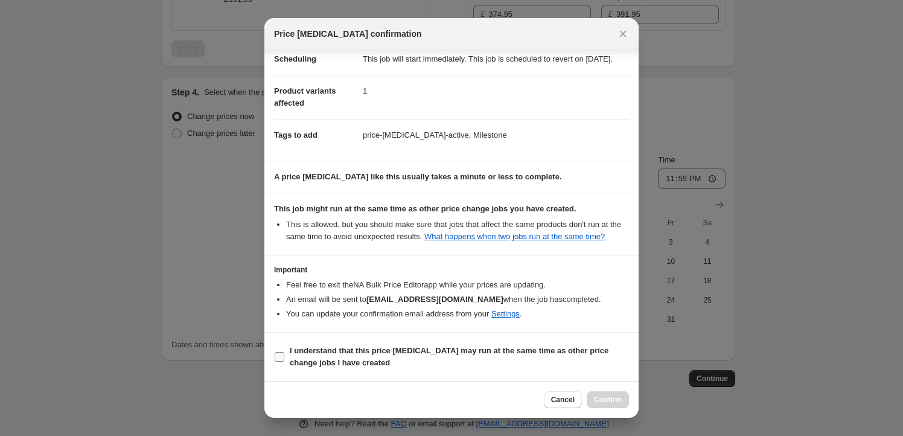
click at [327, 351] on b "I understand that this price [MEDICAL_DATA] may run at the same time as other p…" at bounding box center [449, 356] width 319 height 21
click at [284, 352] on input "I understand that this price [MEDICAL_DATA] may run at the same time as other p…" at bounding box center [280, 357] width 10 height 10
checkbox input "true"
click at [605, 401] on span "Confirm" at bounding box center [608, 400] width 28 height 10
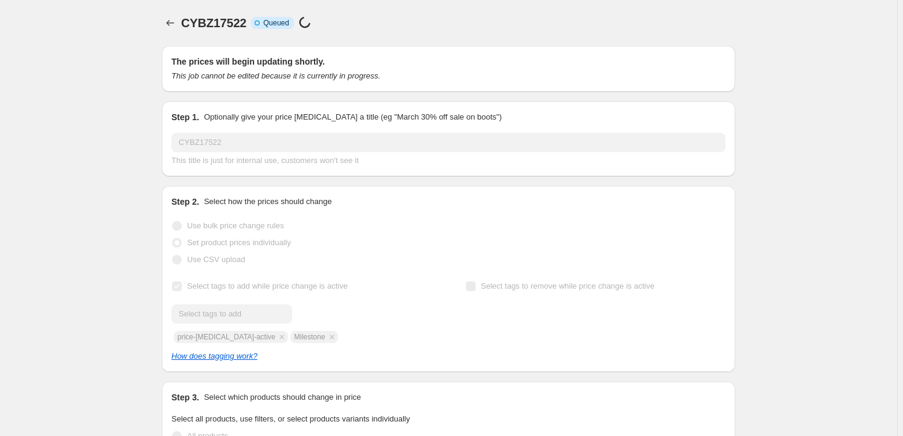
scroll to position [583, 0]
